Goal: Book appointment/travel/reservation

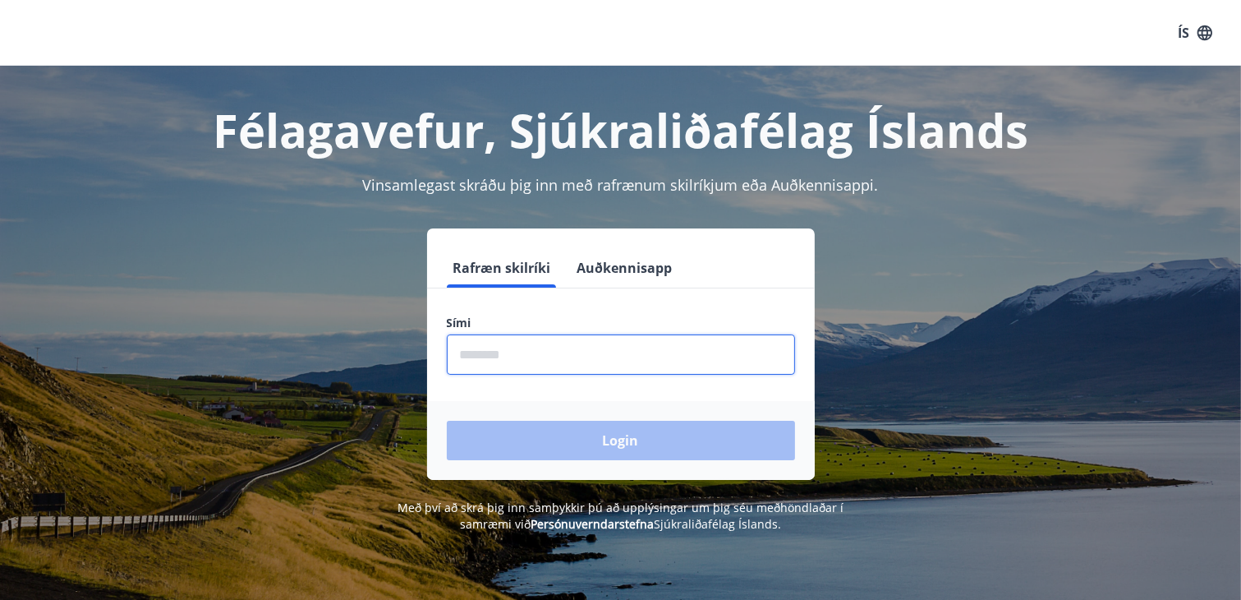
click at [580, 354] on input "phone" at bounding box center [621, 354] width 348 height 40
click at [545, 363] on input "phone" at bounding box center [621, 354] width 348 height 40
click at [526, 357] on input "phone" at bounding box center [621, 354] width 348 height 40
type input "*"
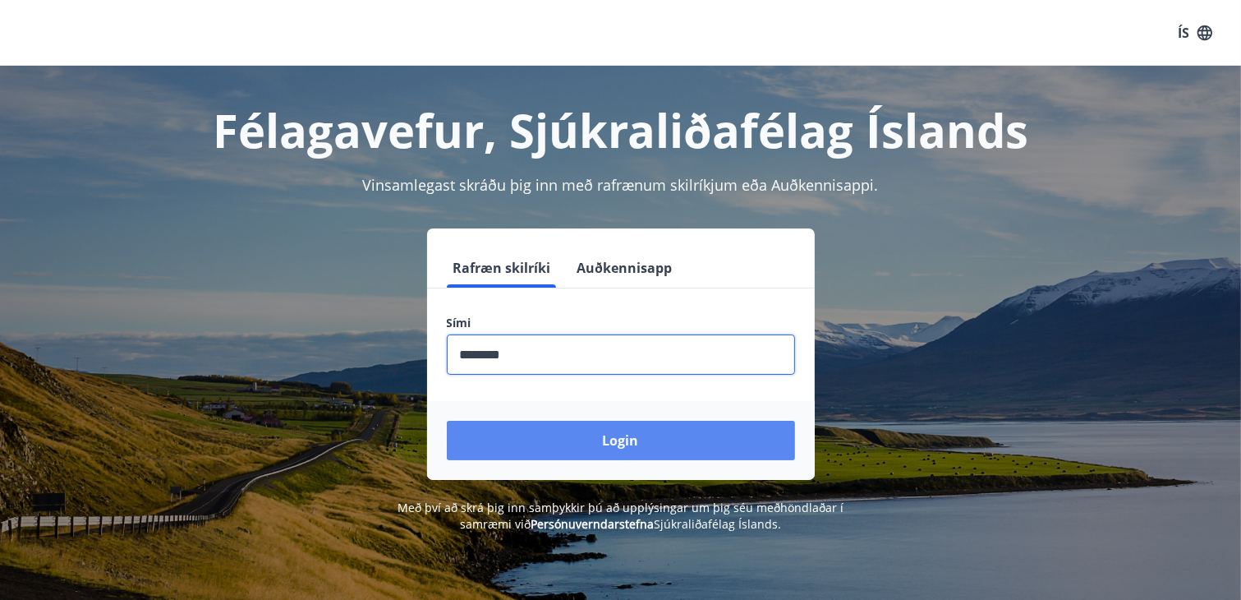
type input "********"
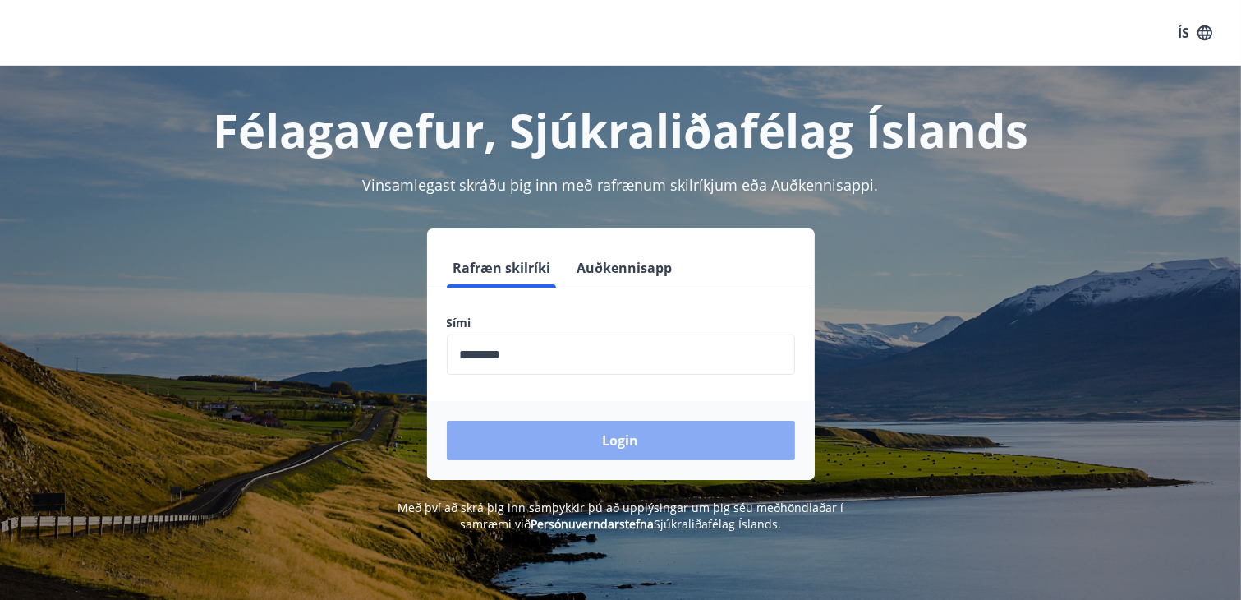
click at [589, 436] on button "Login" at bounding box center [621, 440] width 348 height 39
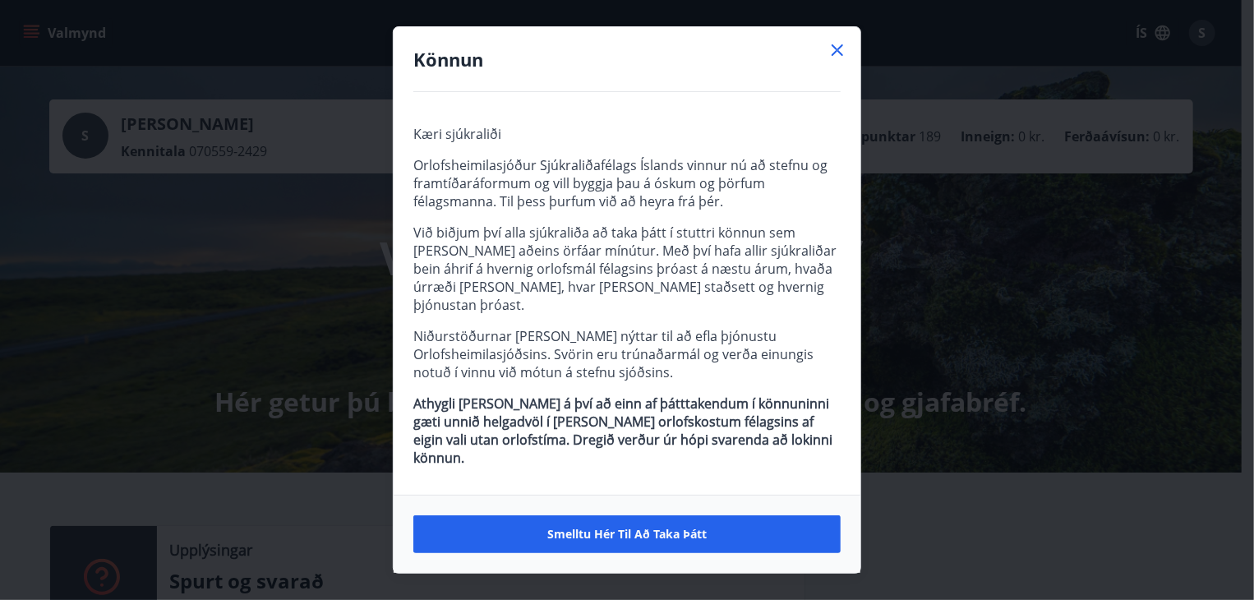
click at [838, 60] on icon at bounding box center [837, 50] width 20 height 20
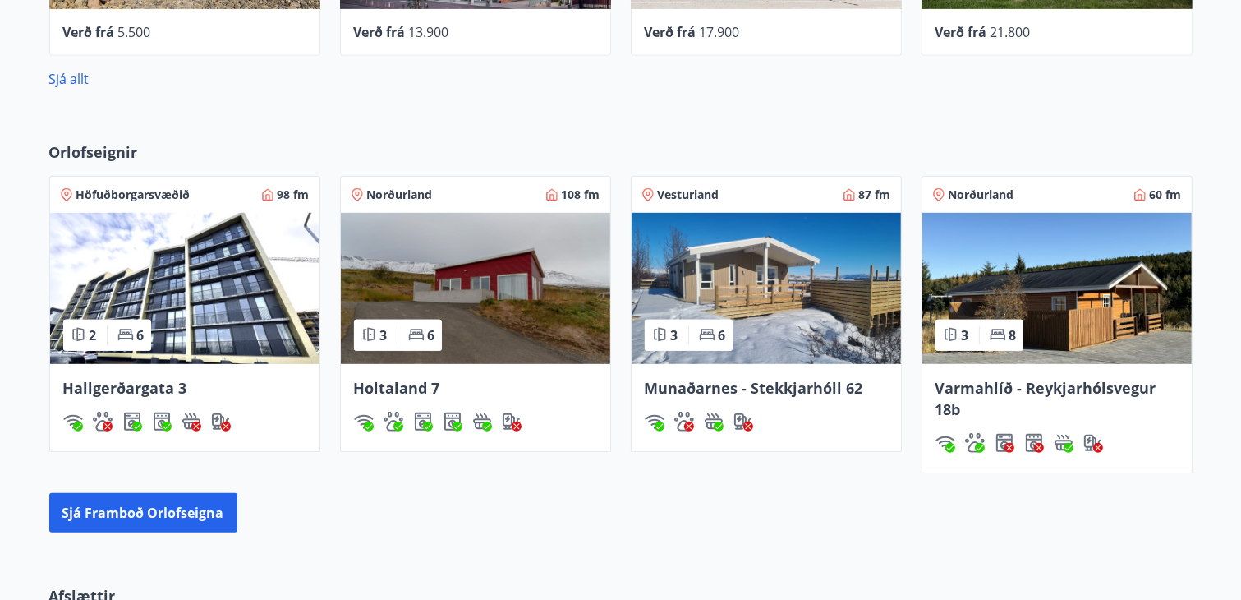
scroll to position [904, 0]
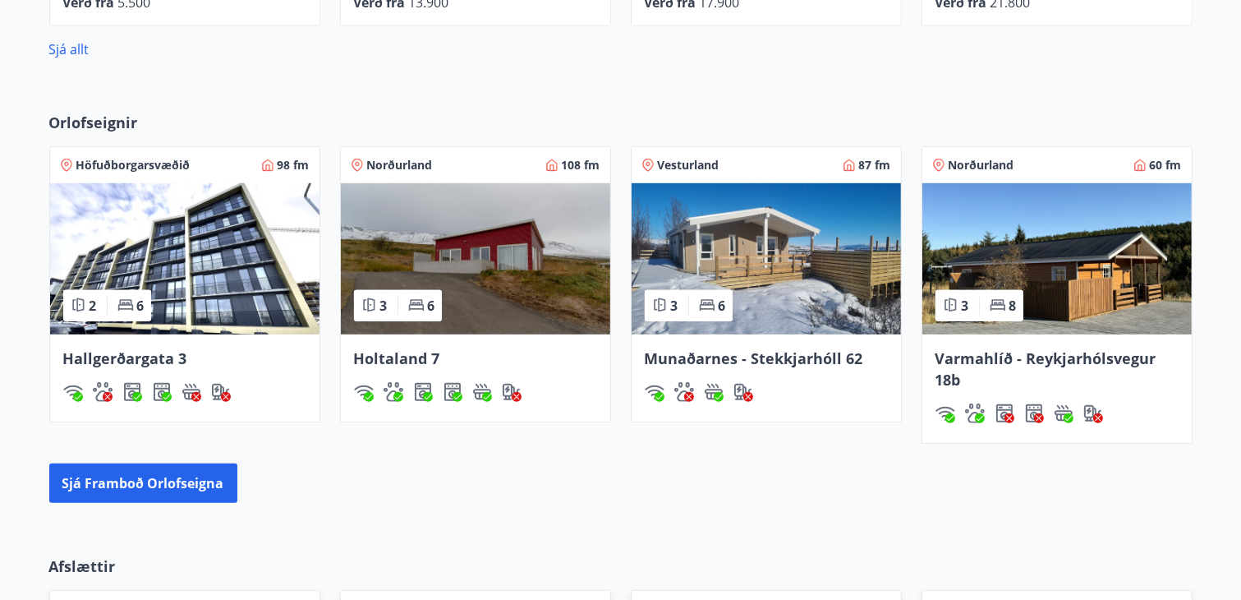
click at [461, 249] on img at bounding box center [475, 258] width 269 height 151
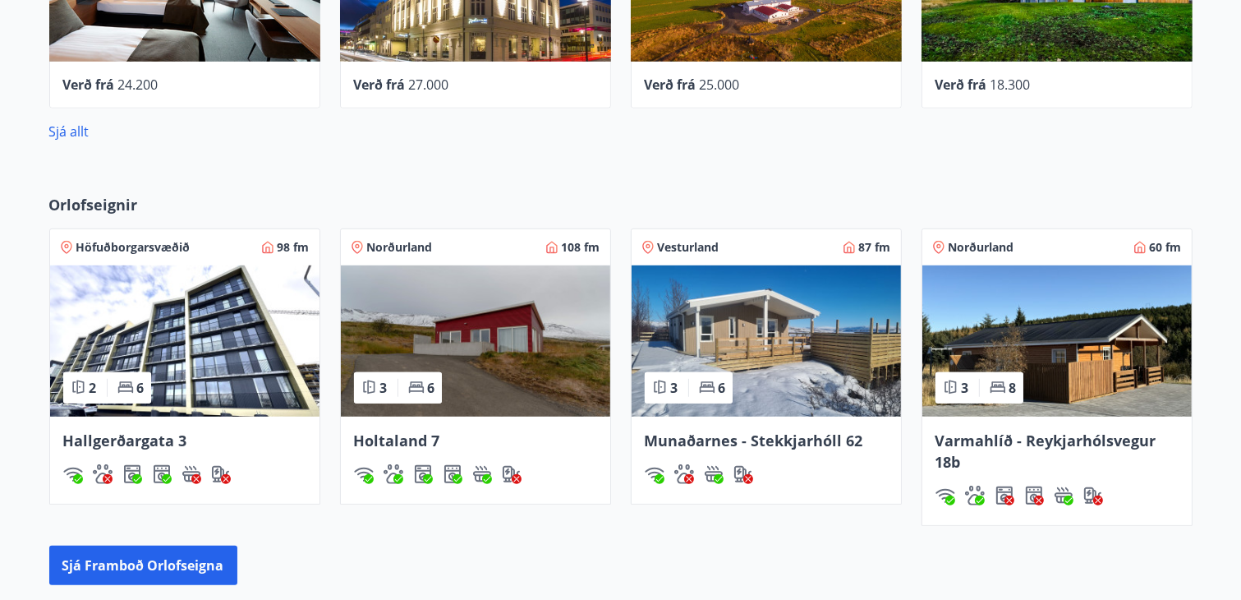
scroll to position [820, 0]
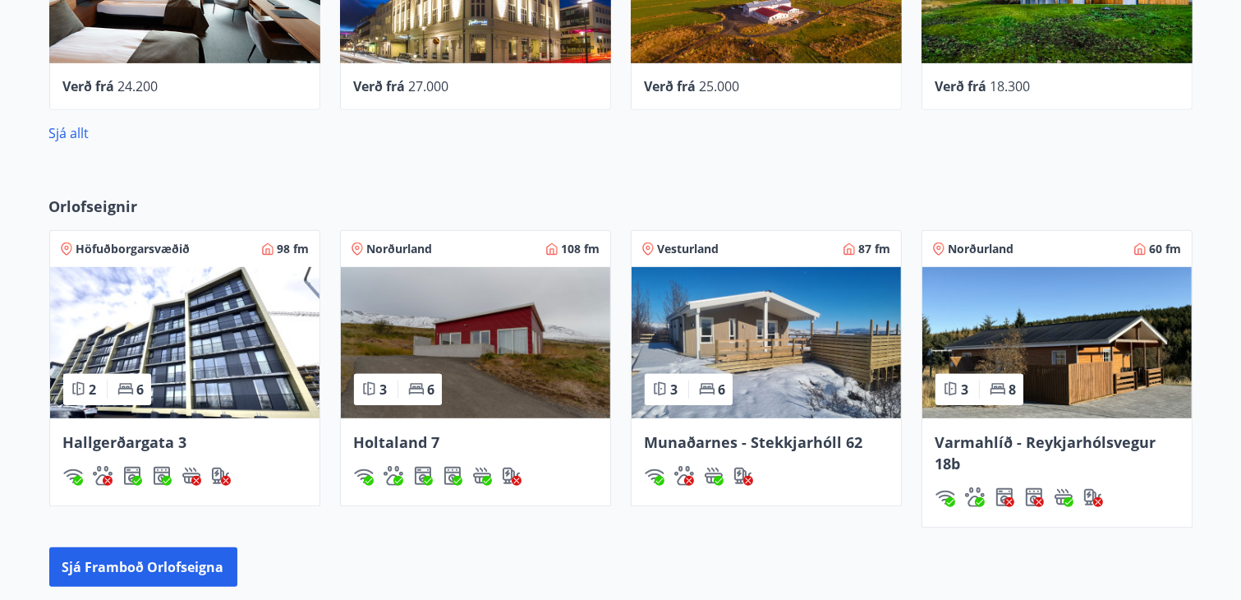
click at [374, 246] on span "Norðurland" at bounding box center [400, 249] width 66 height 16
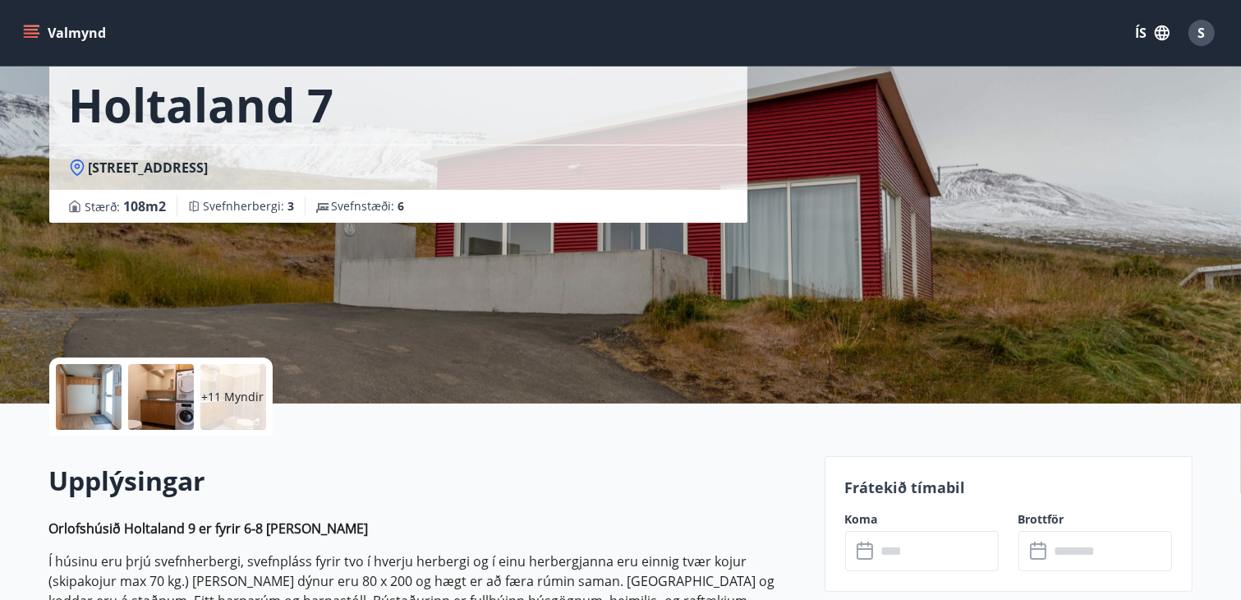
scroll to position [329, 0]
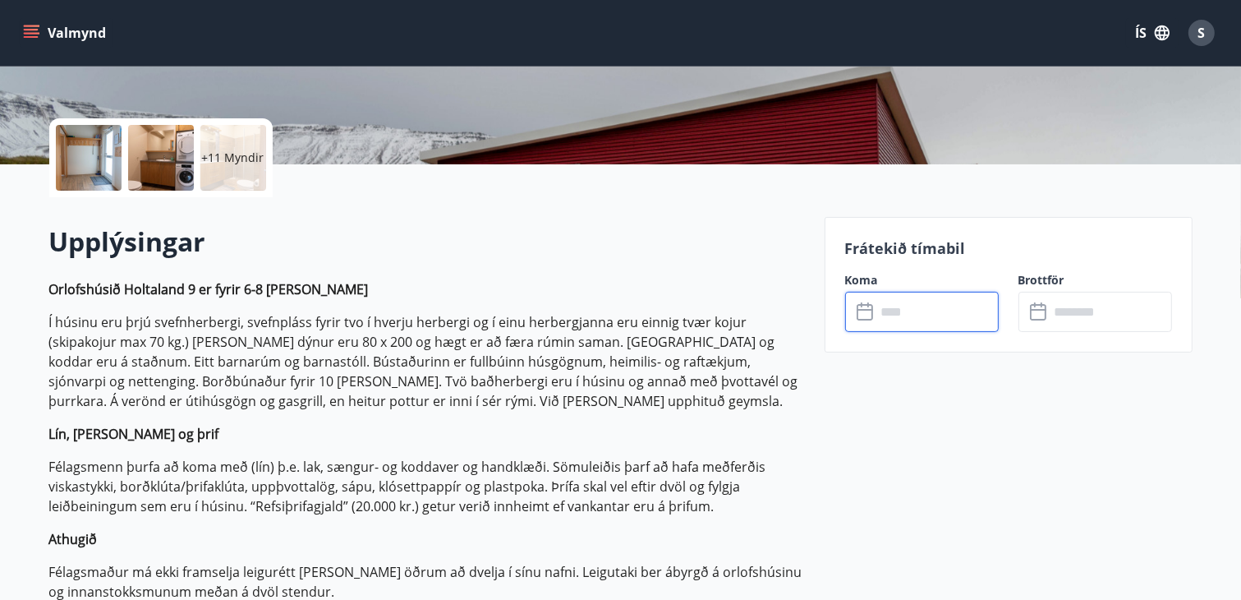
click at [888, 312] on input "text" at bounding box center [938, 312] width 122 height 40
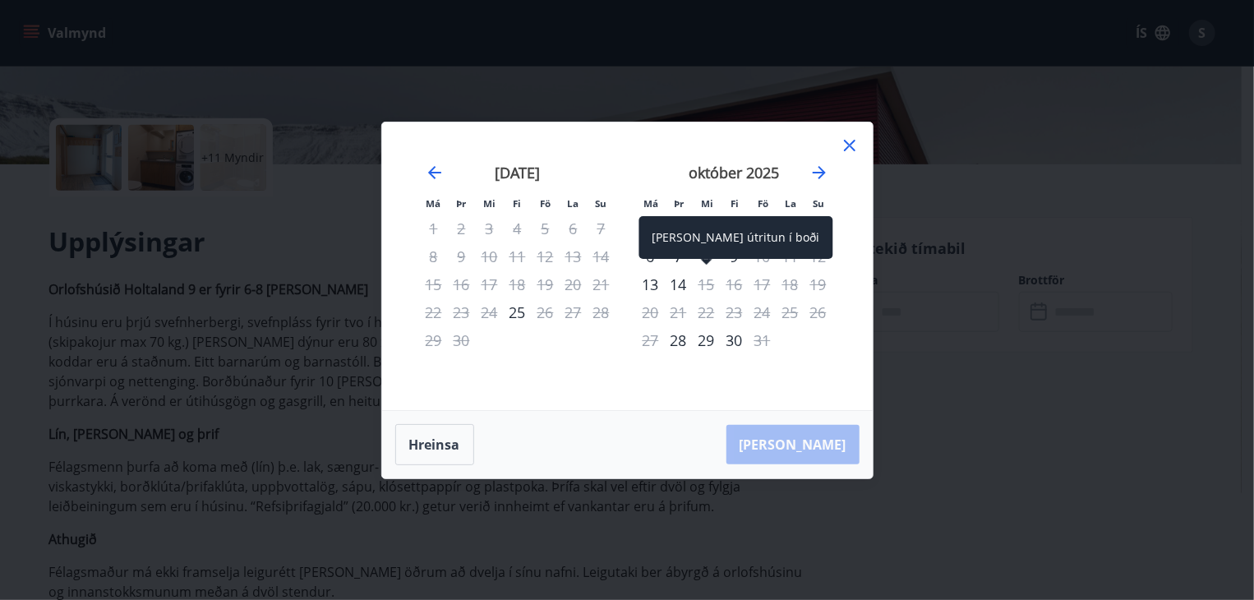
click at [651, 260] on div "Aðeins útritun í boði" at bounding box center [736, 243] width 194 height 54
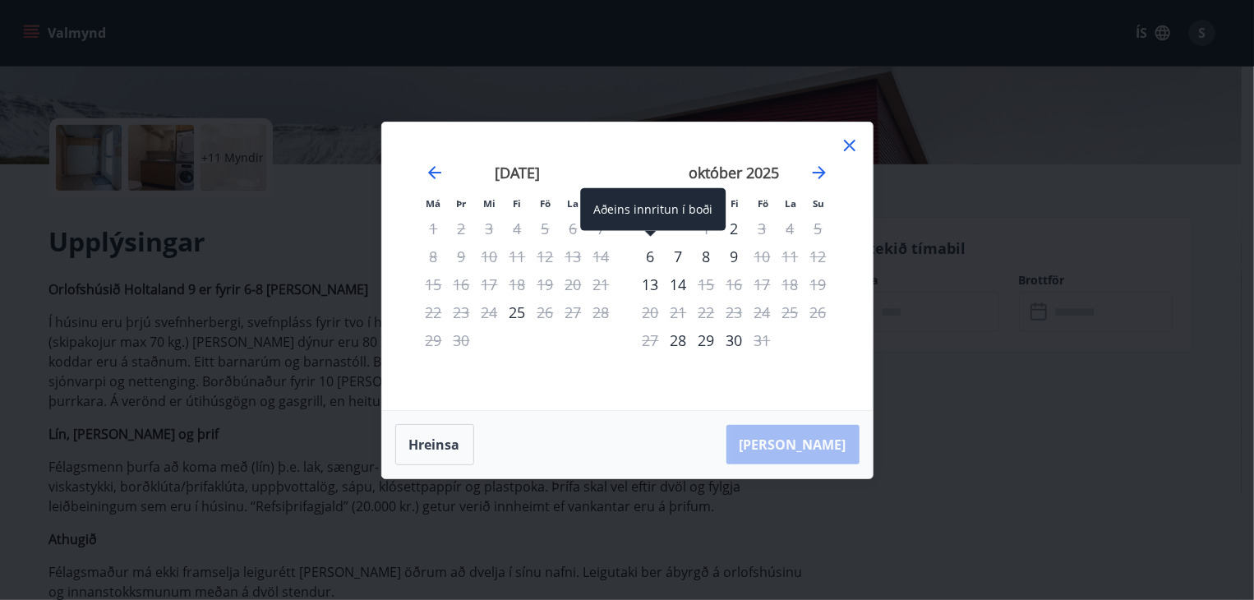
click at [647, 252] on div "6" at bounding box center [651, 256] width 28 height 28
click at [706, 255] on div "8" at bounding box center [707, 256] width 28 height 28
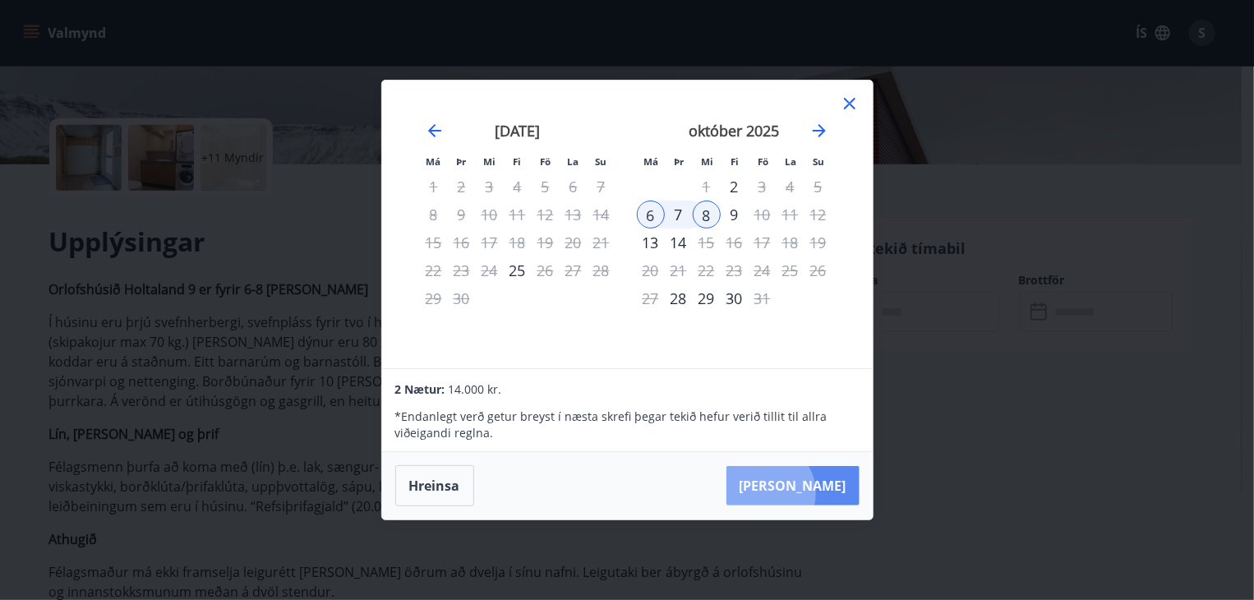
click at [816, 493] on button "Taka Frá" at bounding box center [792, 485] width 133 height 39
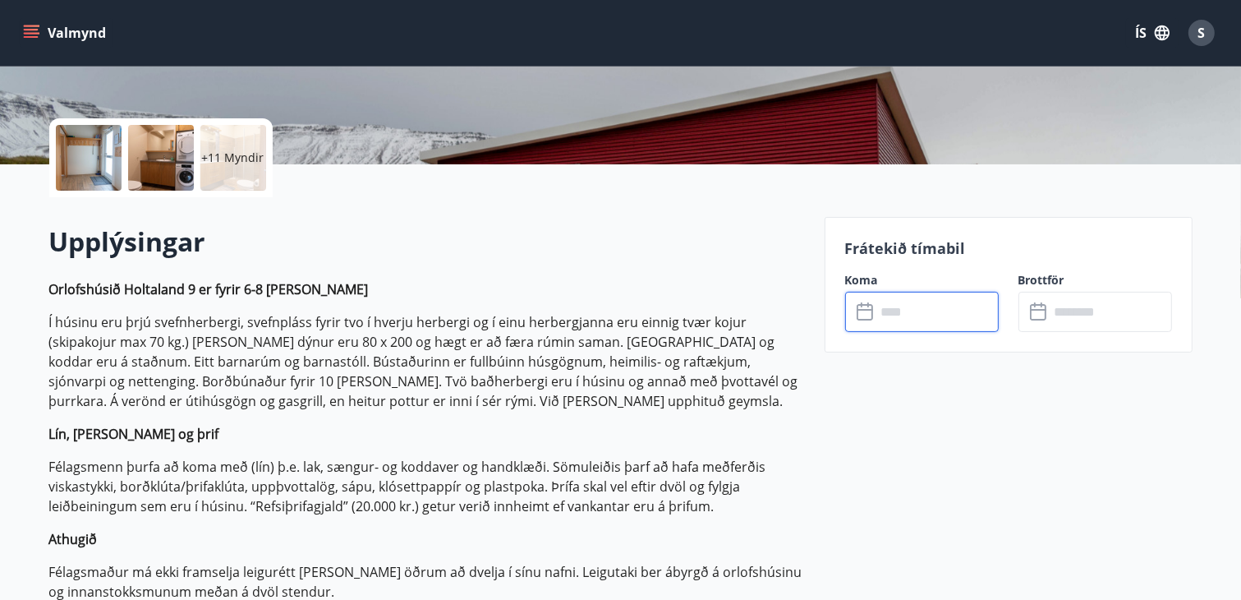
type input "******"
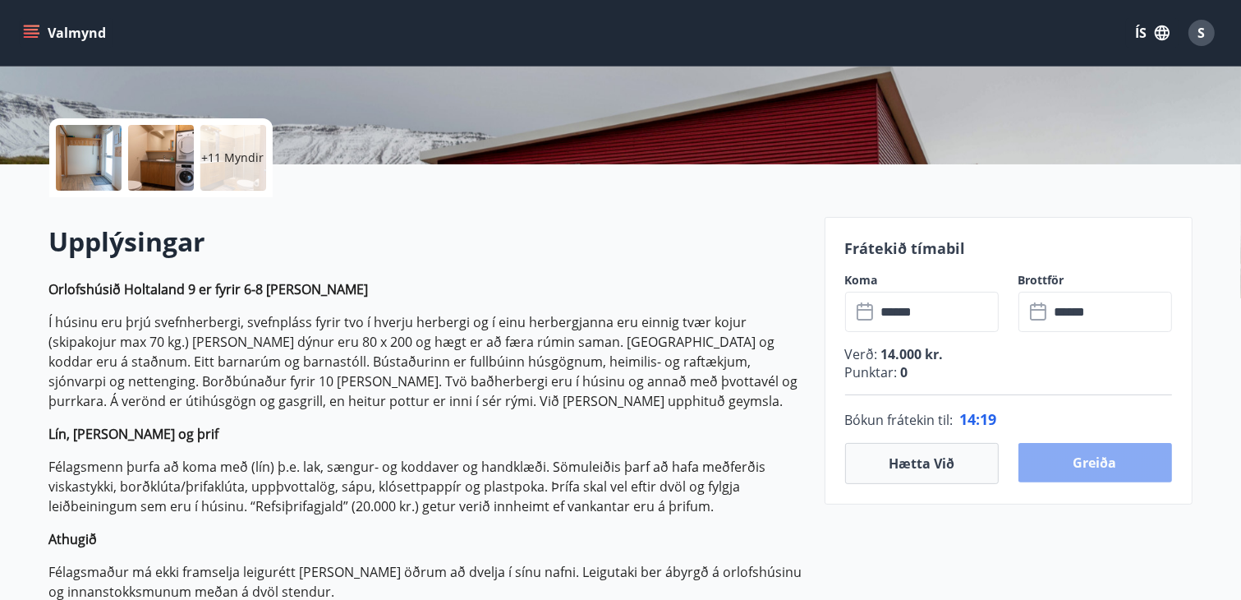
click at [1091, 464] on button "Greiða" at bounding box center [1096, 462] width 154 height 39
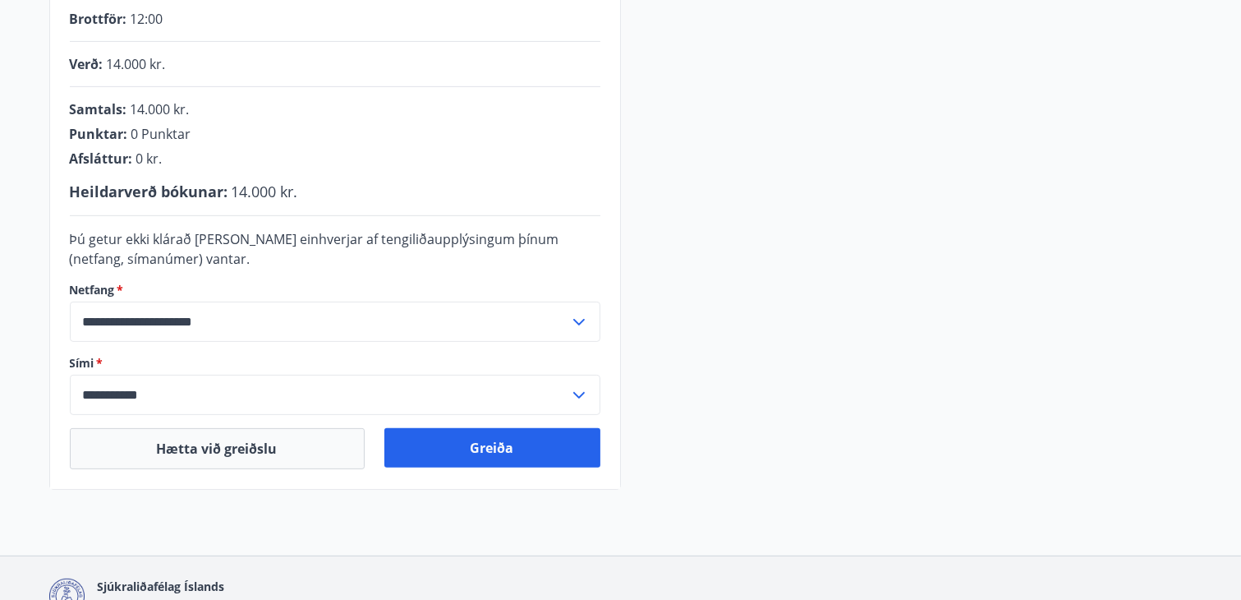
scroll to position [486, 0]
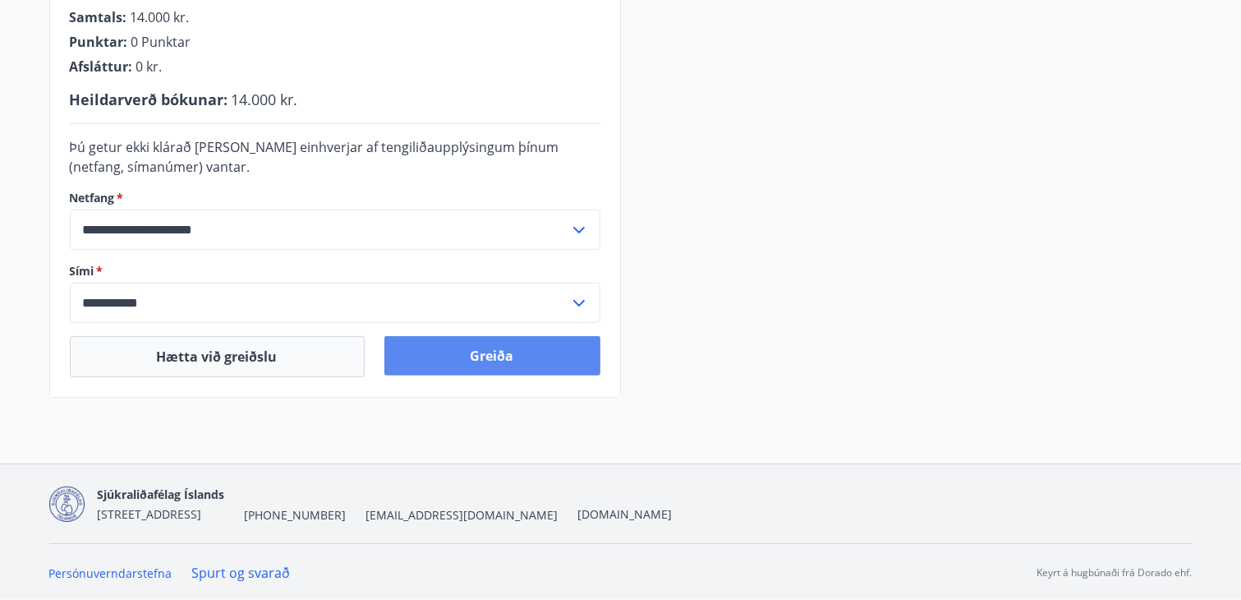
click at [481, 352] on button "Greiða" at bounding box center [492, 355] width 216 height 39
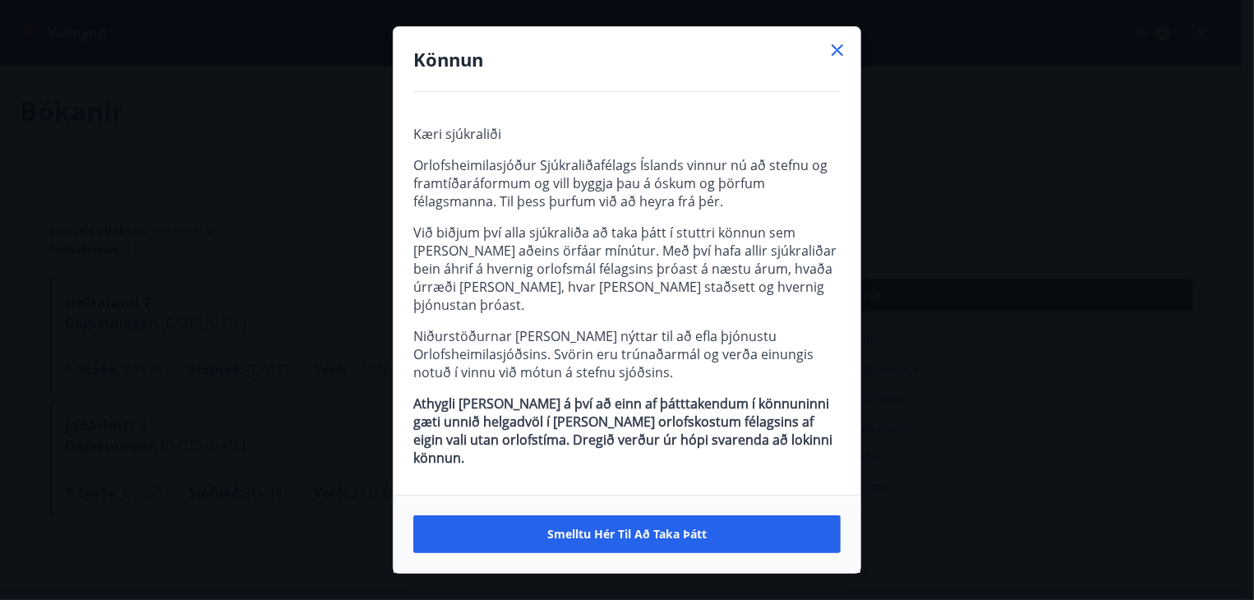
click at [838, 56] on icon at bounding box center [837, 50] width 12 height 12
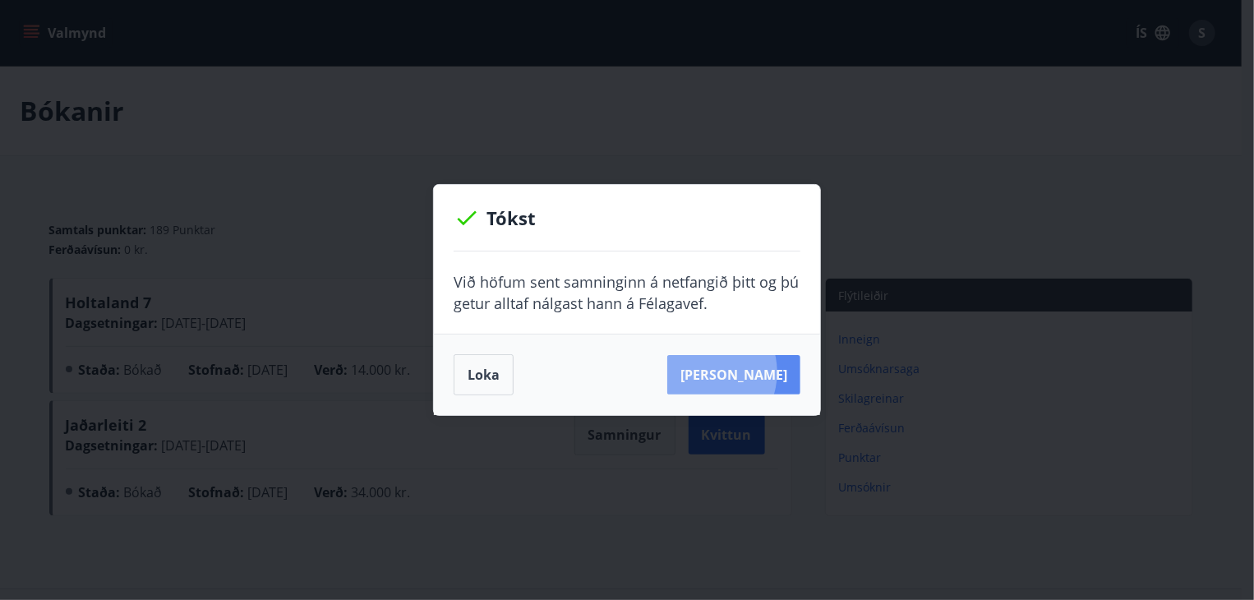
click at [727, 372] on button "[PERSON_NAME]" at bounding box center [733, 374] width 133 height 39
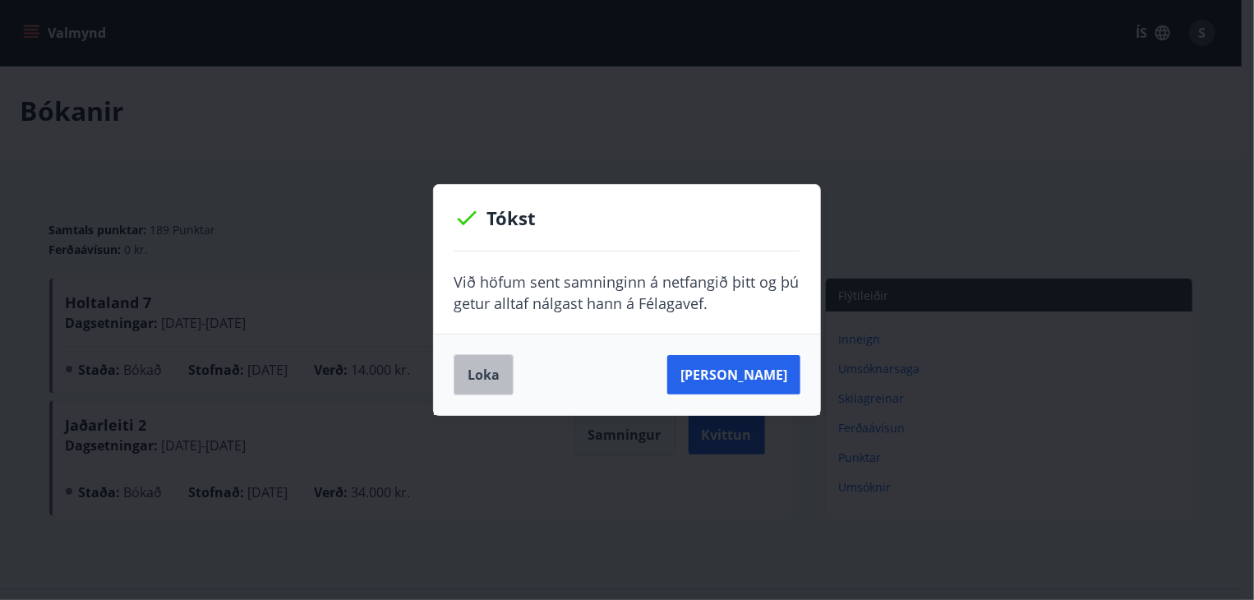
click at [494, 370] on button "Loka" at bounding box center [483, 374] width 60 height 41
